Goal: Task Accomplishment & Management: Complete application form

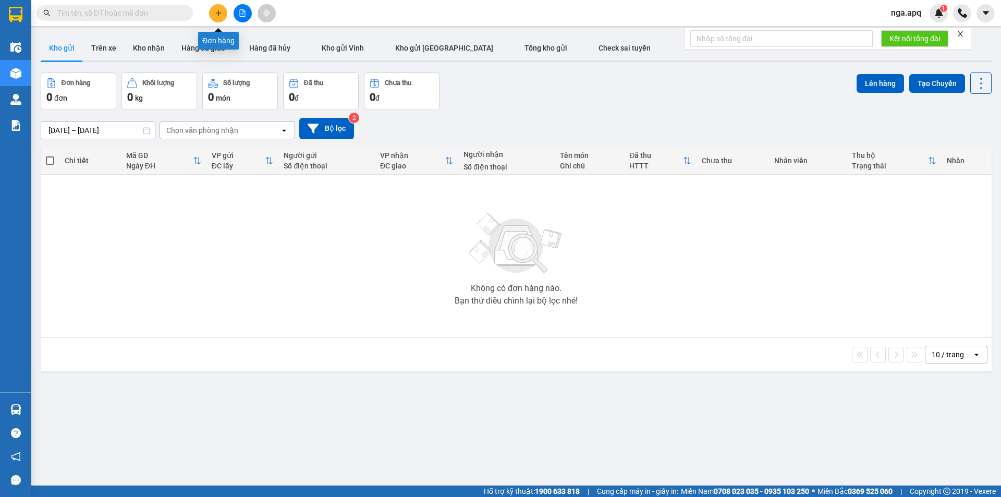
click at [212, 8] on button at bounding box center [218, 13] width 18 height 18
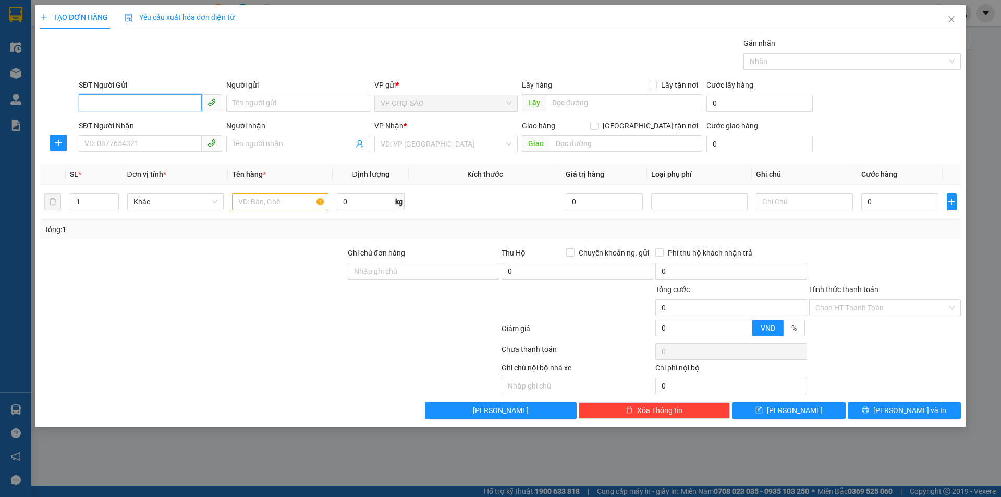
click at [86, 97] on input "SĐT Người Gửi" at bounding box center [140, 102] width 123 height 17
type input "0345694479"
click at [236, 104] on input "Người gửi" at bounding box center [297, 103] width 143 height 17
type input "[PERSON_NAME]"
click at [87, 144] on input "SĐT Người Nhận" at bounding box center [140, 143] width 123 height 17
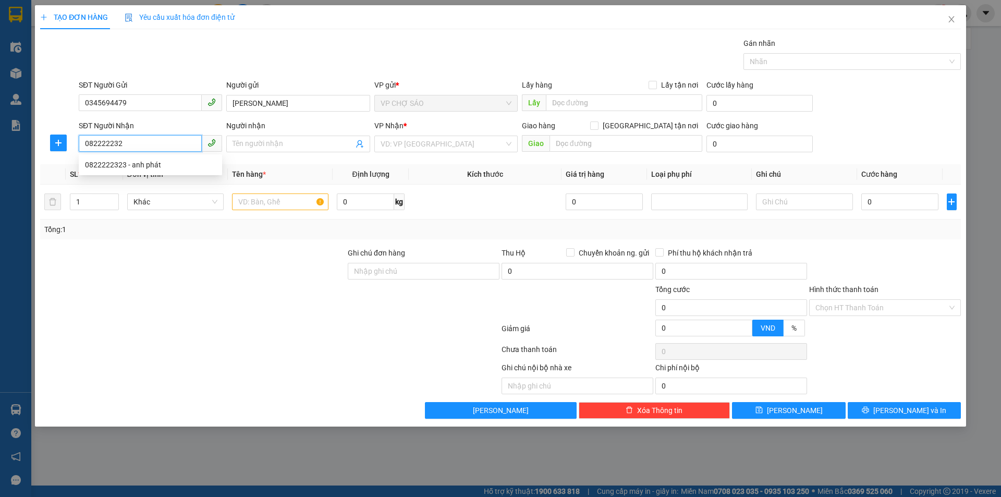
type input "0822222323"
click at [141, 165] on div "0822222323 - anh phát" at bounding box center [150, 164] width 131 height 11
type input "anh phát"
type input "0822222323"
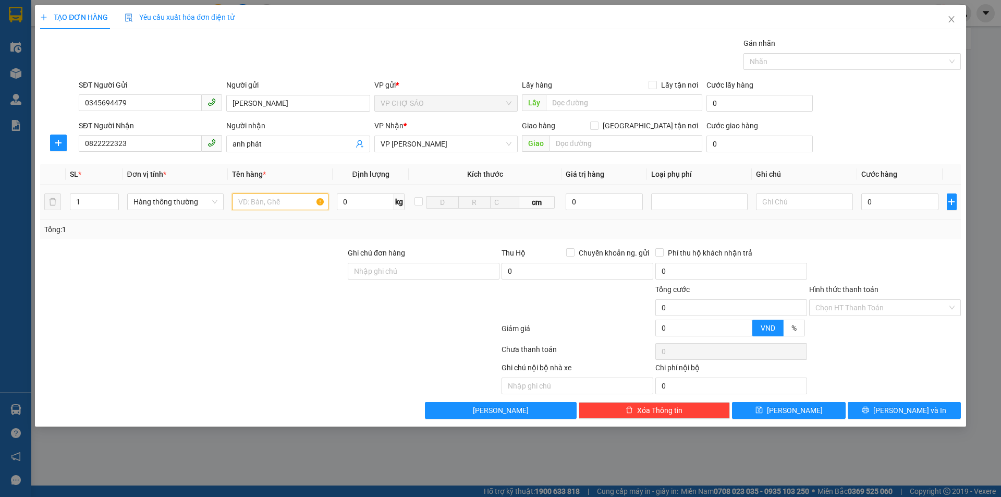
click at [248, 201] on input "text" at bounding box center [280, 201] width 96 height 17
type input "phu tung"
click at [870, 201] on input "0" at bounding box center [900, 201] width 78 height 17
type input "6"
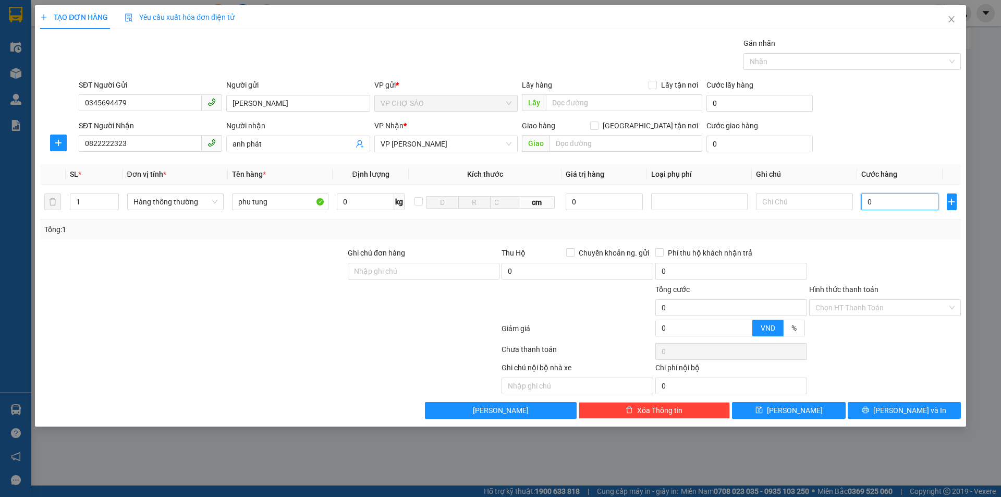
type input "6"
type input "60"
type input "600"
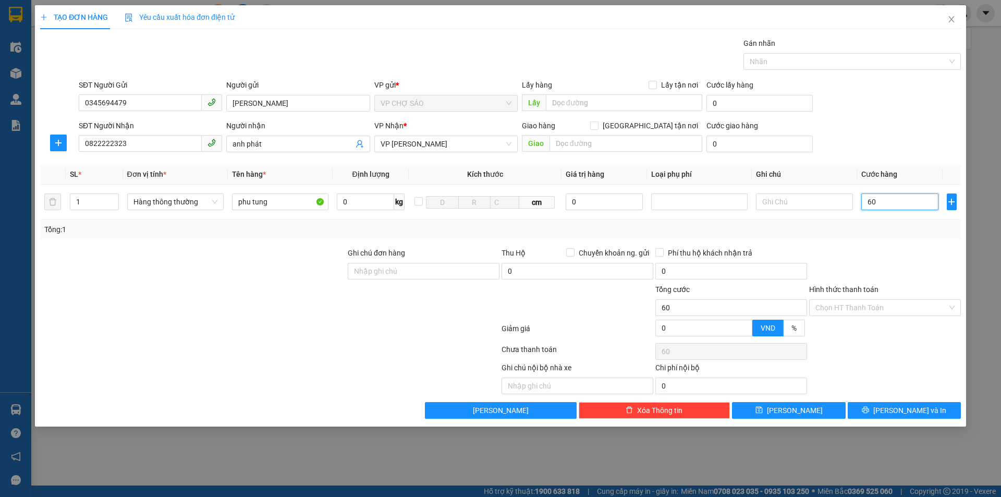
type input "600"
type input "6.000"
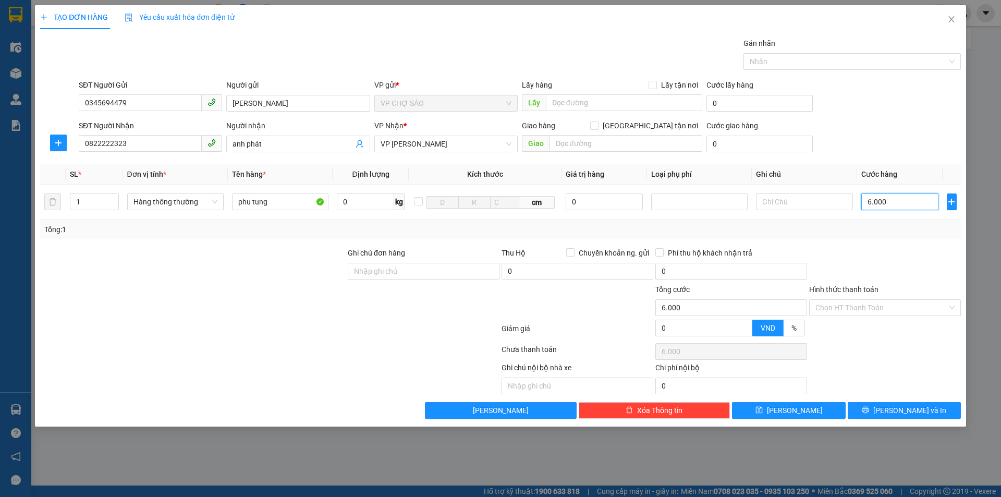
type input "60.000"
click at [875, 304] on input "Hình thức thanh toán" at bounding box center [881, 308] width 132 height 16
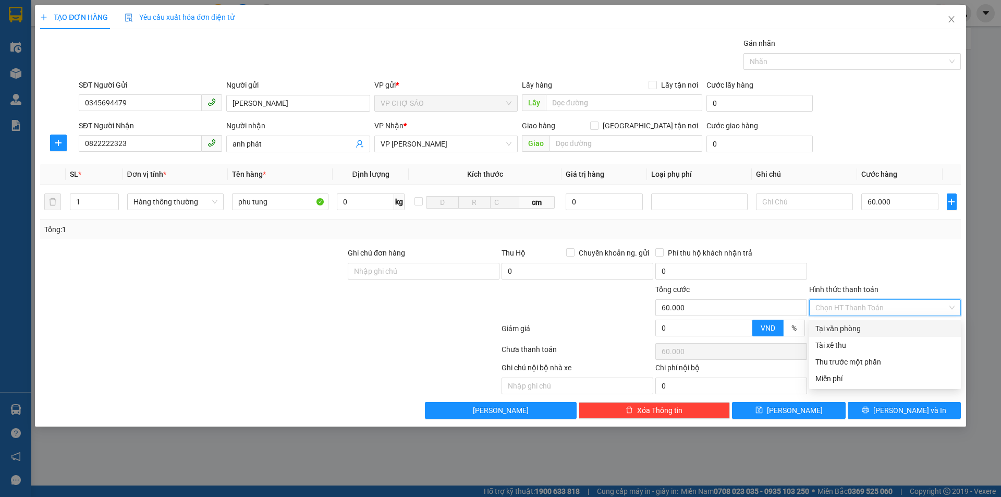
click at [846, 330] on div "Tại văn phòng" at bounding box center [884, 328] width 139 height 11
type input "0"
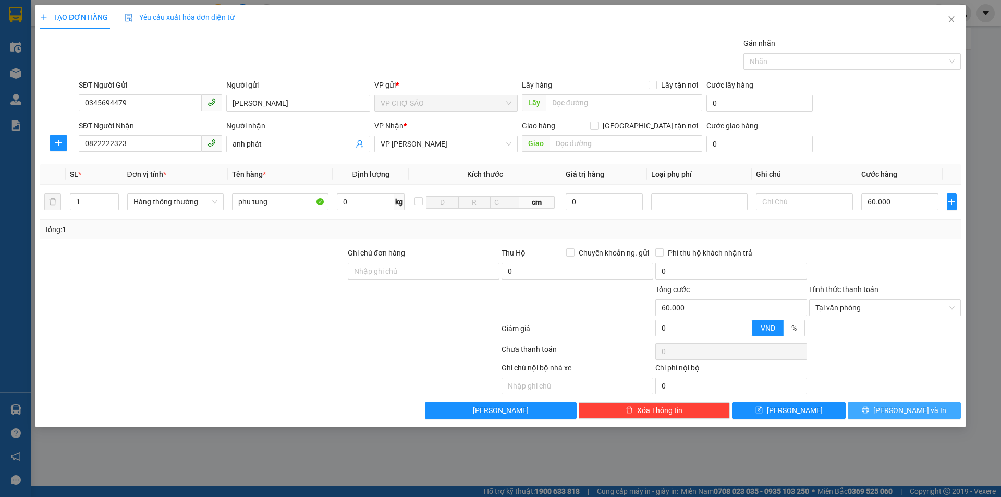
click at [895, 407] on span "[PERSON_NAME] và In" at bounding box center [909, 409] width 73 height 11
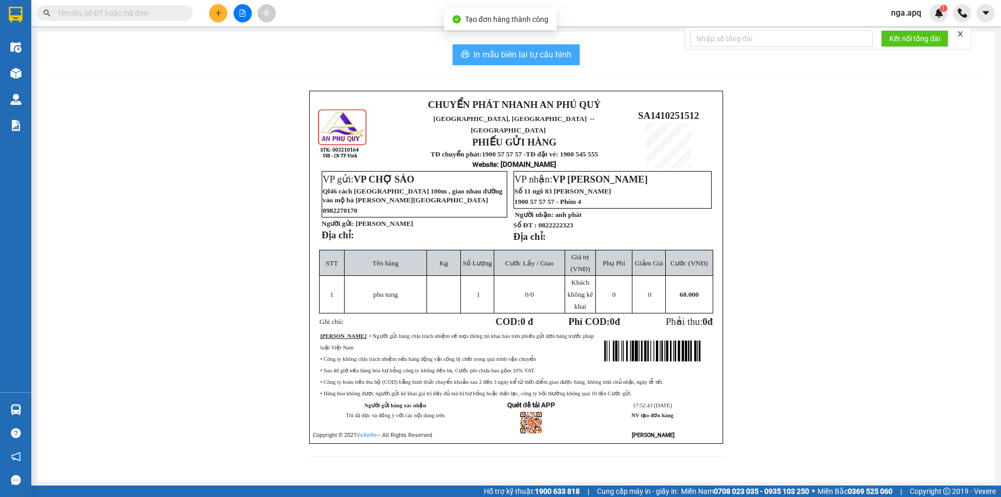
click at [498, 50] on span "In mẫu biên lai tự cấu hình" at bounding box center [522, 54] width 98 height 13
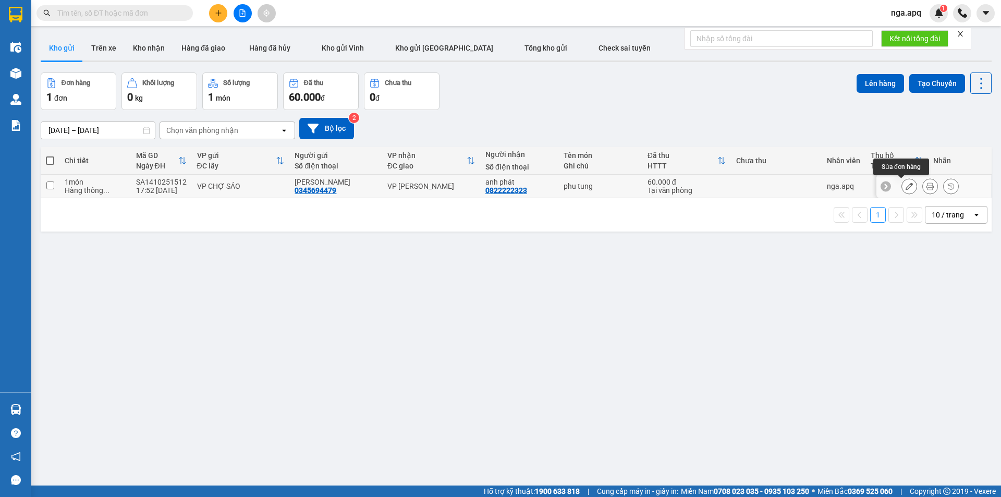
click at [905, 188] on icon at bounding box center [908, 185] width 7 height 7
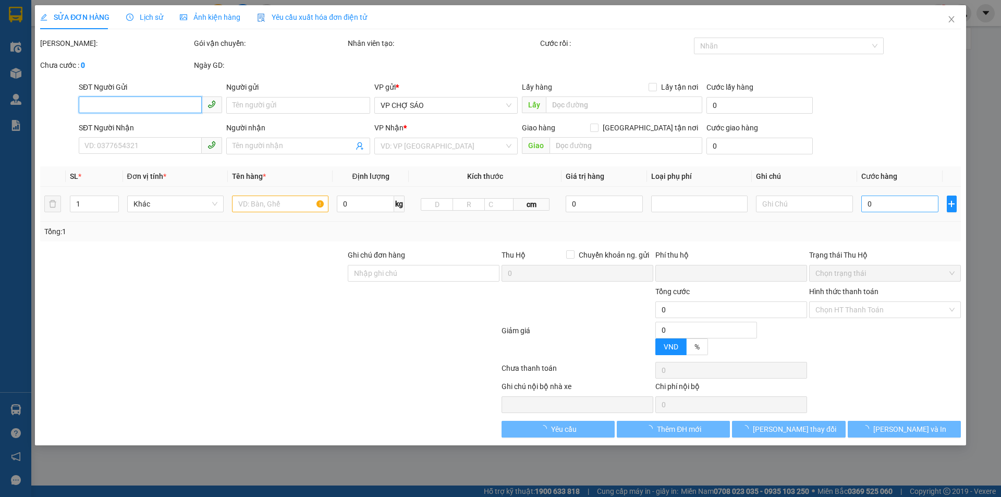
type input "0345694479"
type input "[PERSON_NAME]"
type input "0822222323"
type input "anh phát"
type input "0"
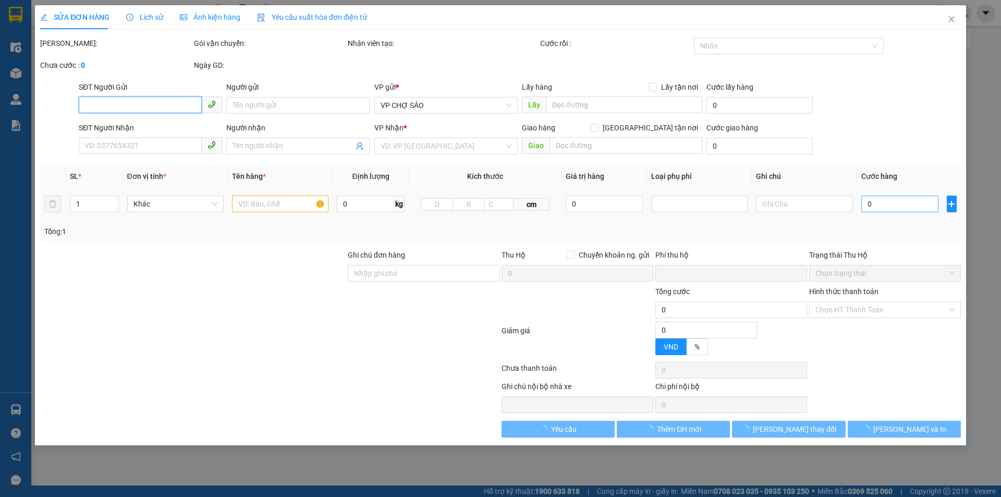
type input "60.000"
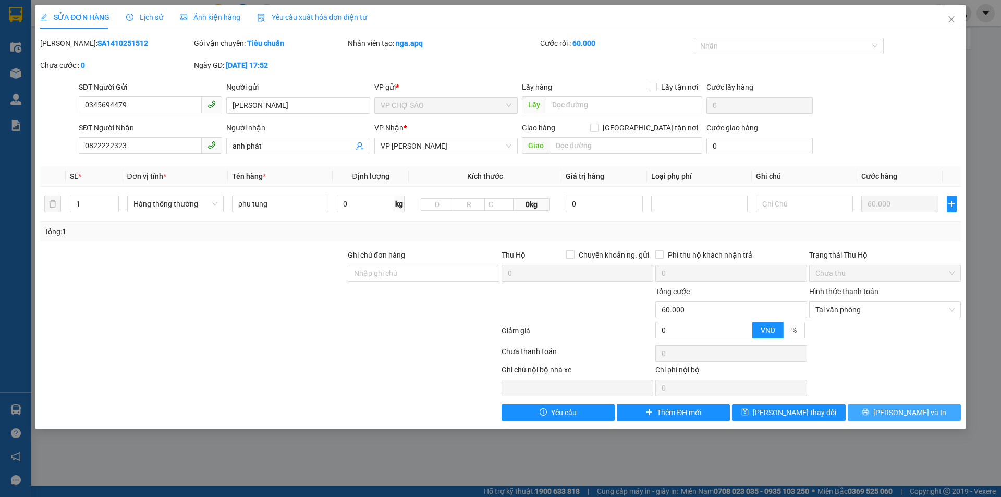
click at [904, 414] on span "[PERSON_NAME] và In" at bounding box center [909, 412] width 73 height 11
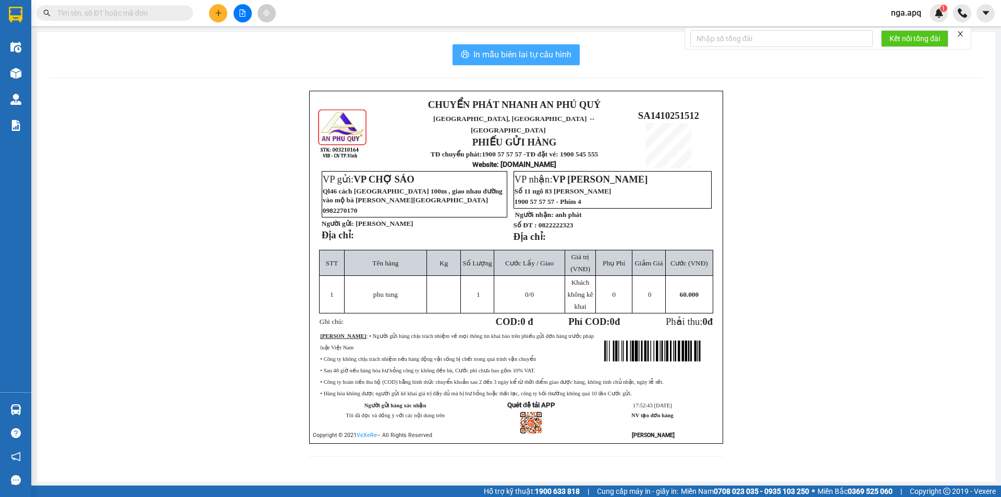
click at [513, 55] on span "In mẫu biên lai tự cấu hình" at bounding box center [522, 54] width 98 height 13
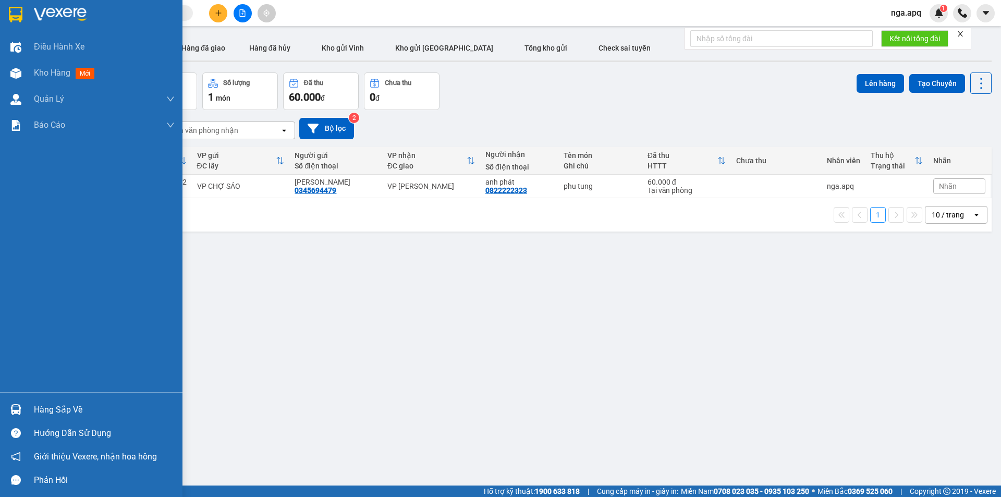
click at [19, 407] on img at bounding box center [15, 409] width 11 height 11
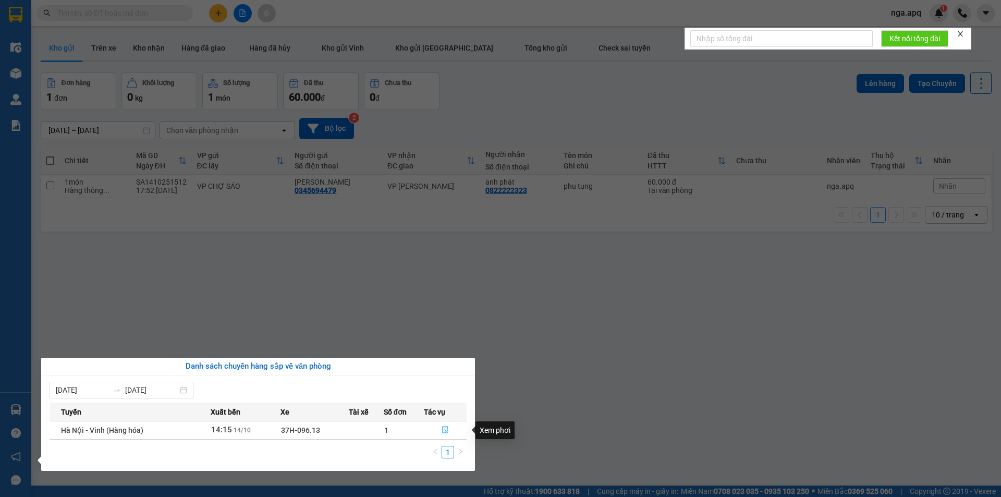
click at [446, 427] on icon "file-done" at bounding box center [444, 429] width 7 height 7
